Goal: Information Seeking & Learning: Learn about a topic

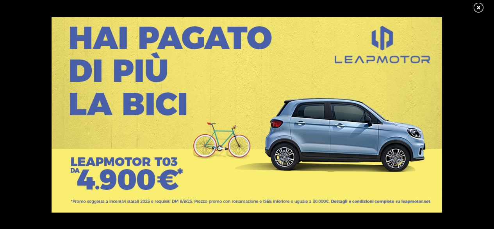
click at [482, 7] on link at bounding box center [483, 8] width 20 height 12
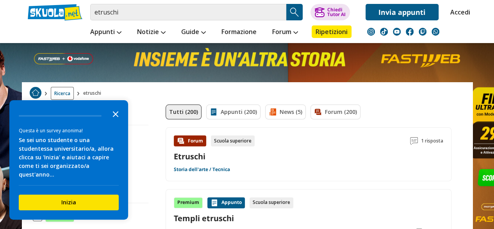
click at [114, 119] on icon "Close the survey" at bounding box center [116, 114] width 16 height 16
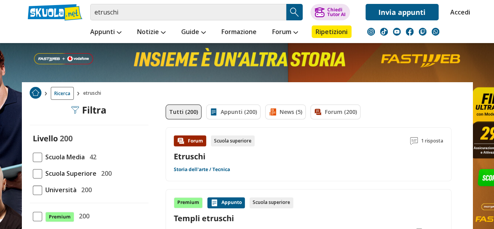
click at [237, 140] on div "Scuola superiore" at bounding box center [233, 140] width 44 height 11
click at [200, 168] on link "Storia dell'arte / Tecnica" at bounding box center [202, 169] width 56 height 6
click at [201, 215] on link "Templi etruschi" at bounding box center [309, 218] width 270 height 11
